Goal: Information Seeking & Learning: Find specific fact

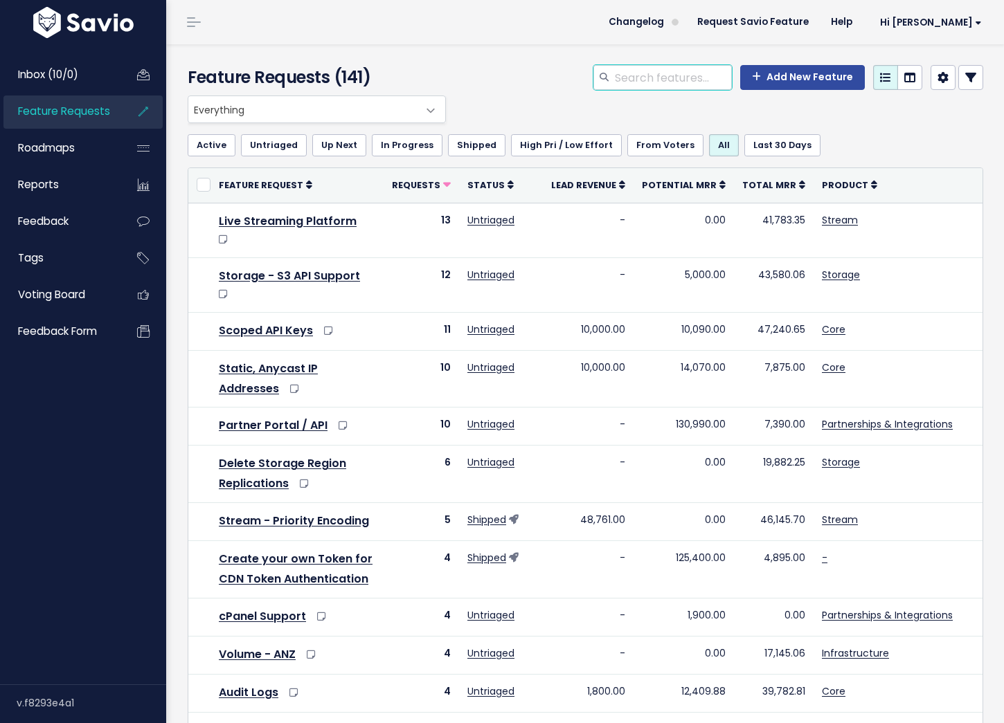
click at [649, 83] on input "search" at bounding box center [672, 77] width 118 height 25
click at [707, 73] on input "j4a" at bounding box center [672, 77] width 118 height 25
type input "j4a"
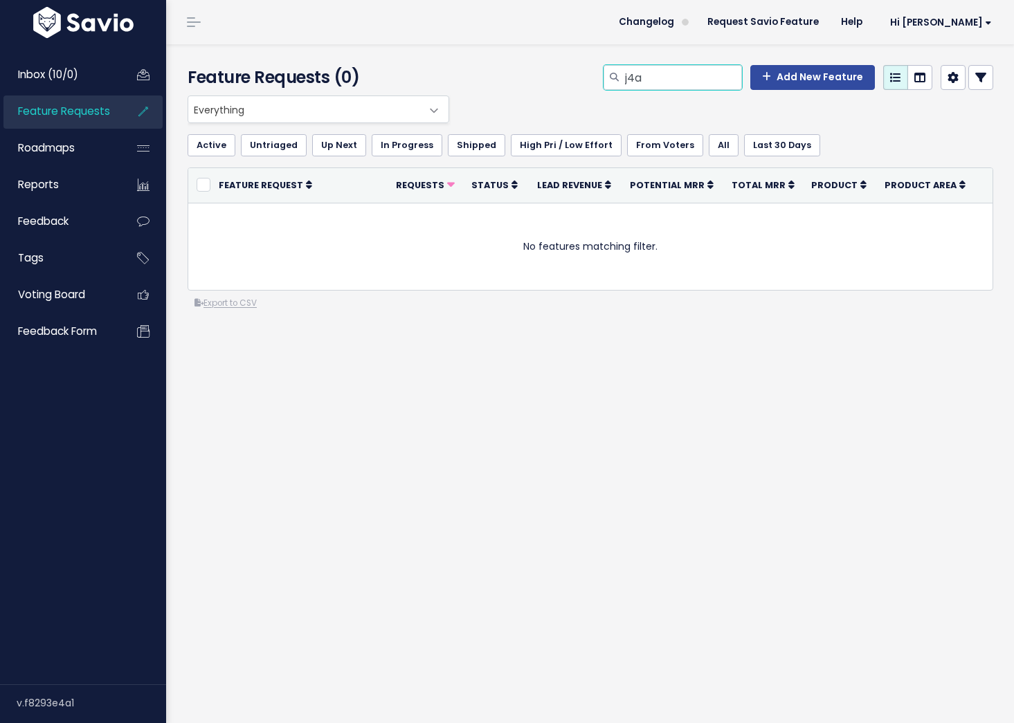
click at [652, 75] on input "j4a" at bounding box center [683, 77] width 118 height 25
click at [653, 75] on input "j4a" at bounding box center [683, 77] width 118 height 25
type input "ja4"
click at [698, 67] on input "ja4" at bounding box center [683, 77] width 118 height 25
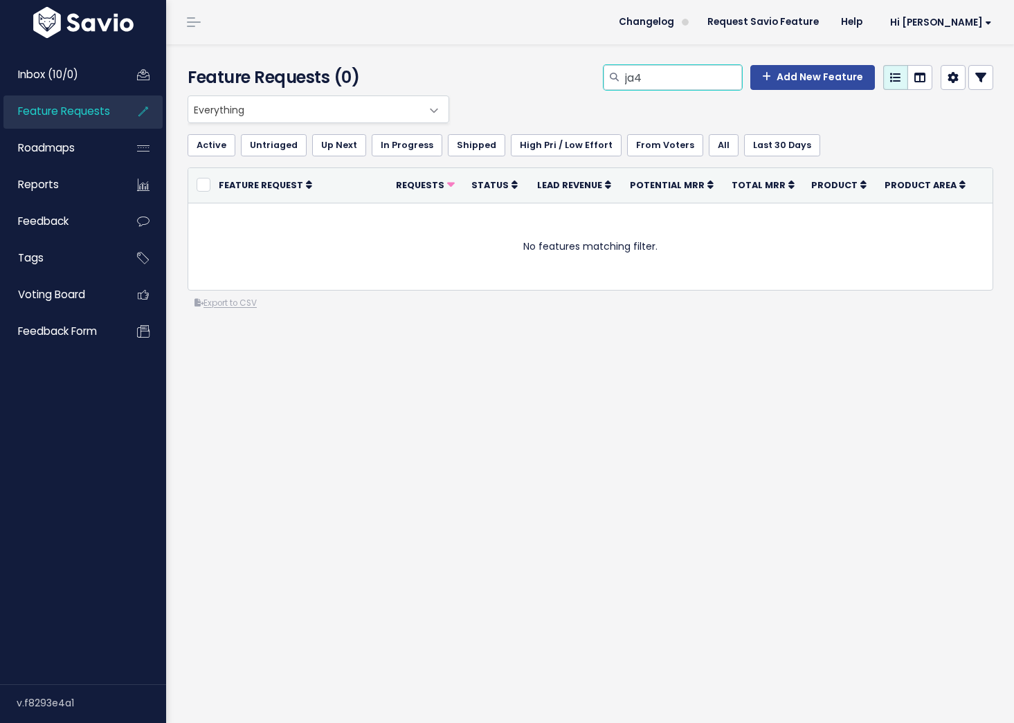
click at [698, 67] on input "ja4" at bounding box center [683, 77] width 118 height 25
type input "j"
